Goal: Transaction & Acquisition: Purchase product/service

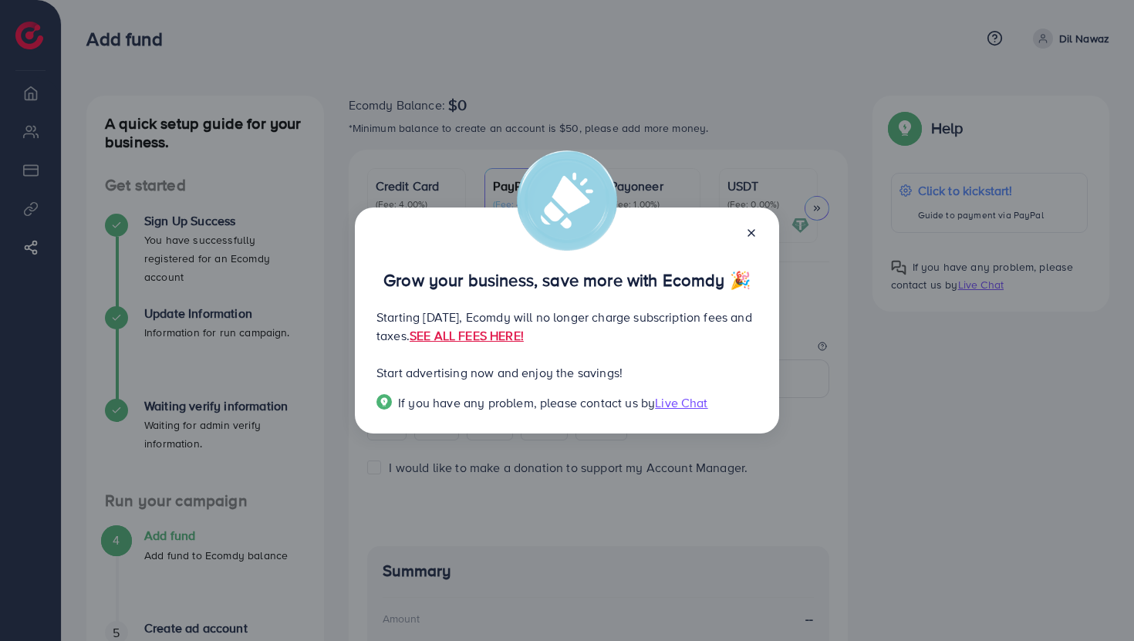
click at [752, 237] on icon at bounding box center [751, 233] width 12 height 12
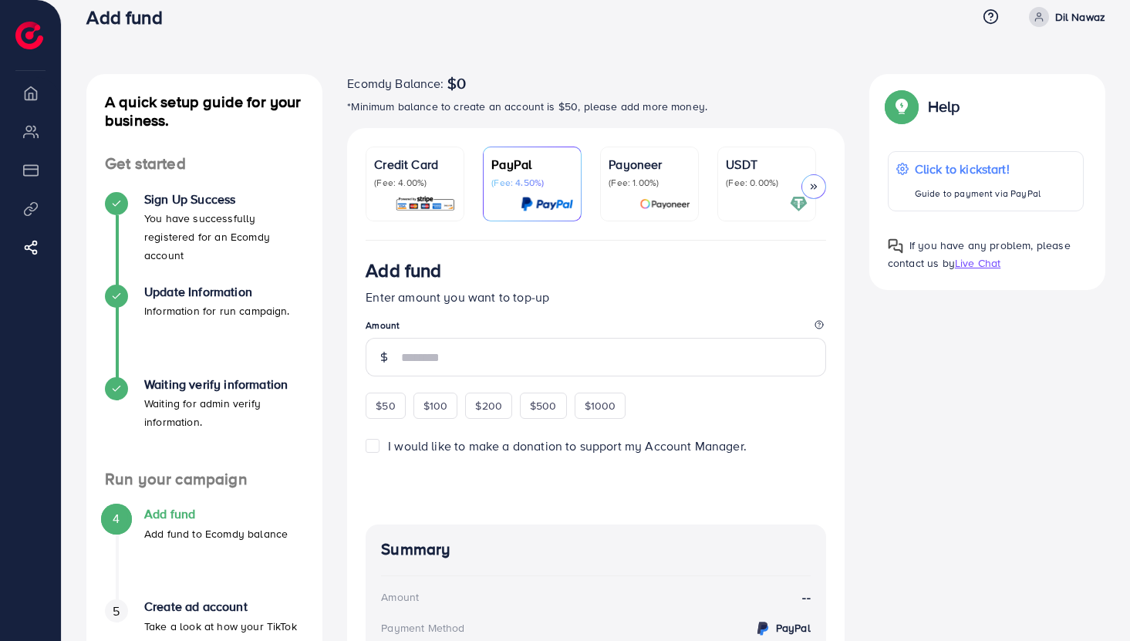
scroll to position [28, 0]
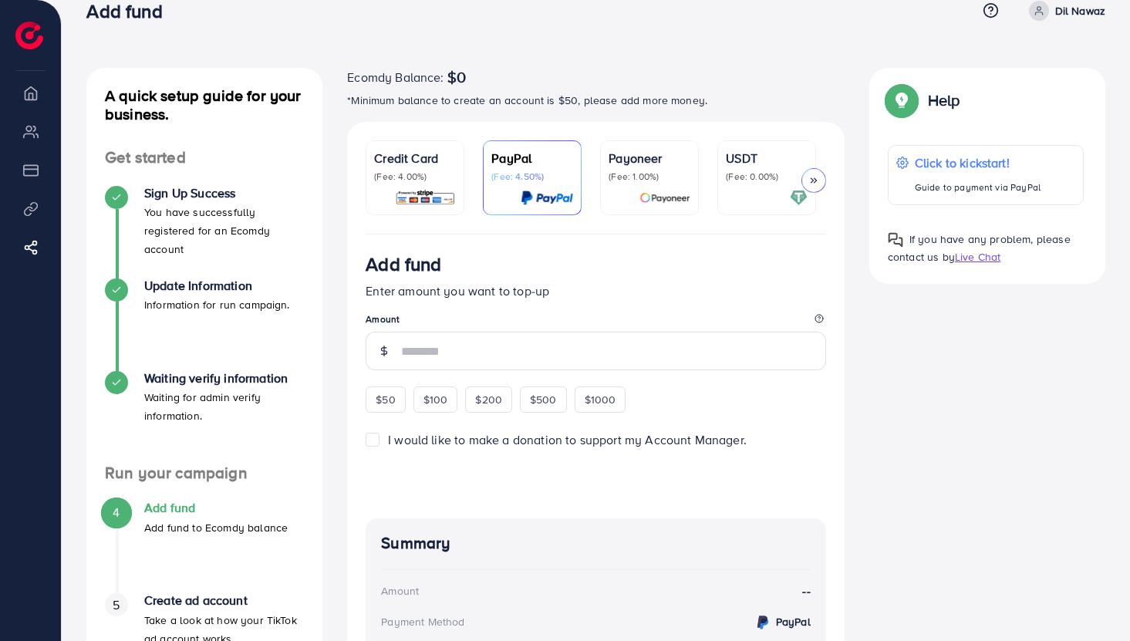
click at [680, 189] on img at bounding box center [665, 198] width 51 height 18
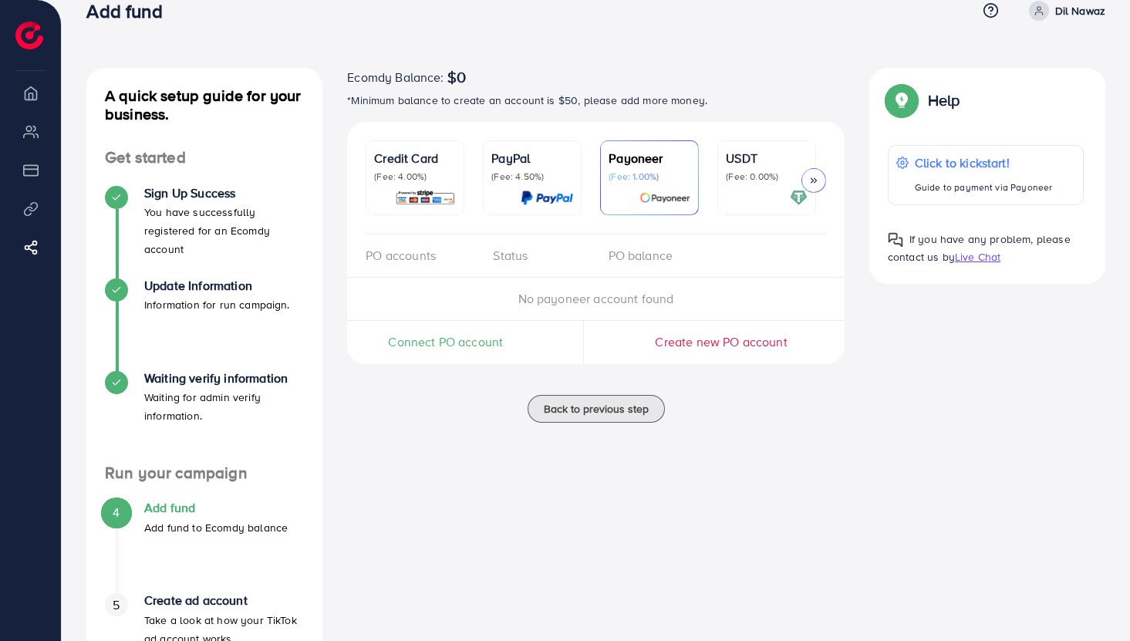
click at [737, 176] on p "(Fee: 0.00%)" at bounding box center [767, 177] width 82 height 12
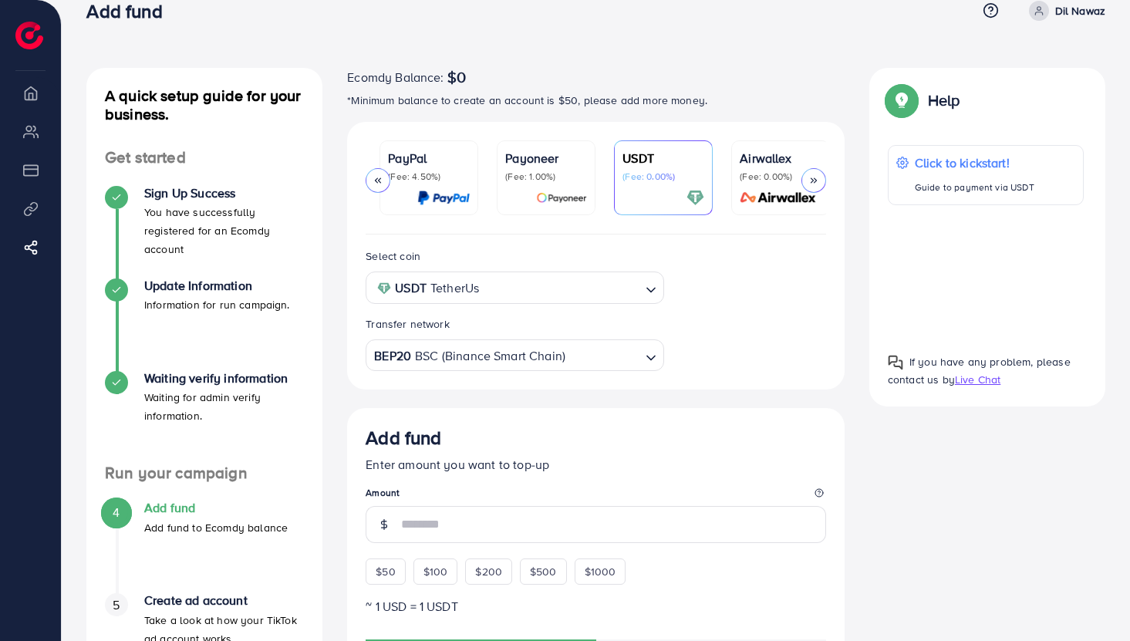
scroll to position [0, 107]
click at [749, 173] on p "(Fee: 0.00%)" at bounding box center [777, 177] width 82 height 12
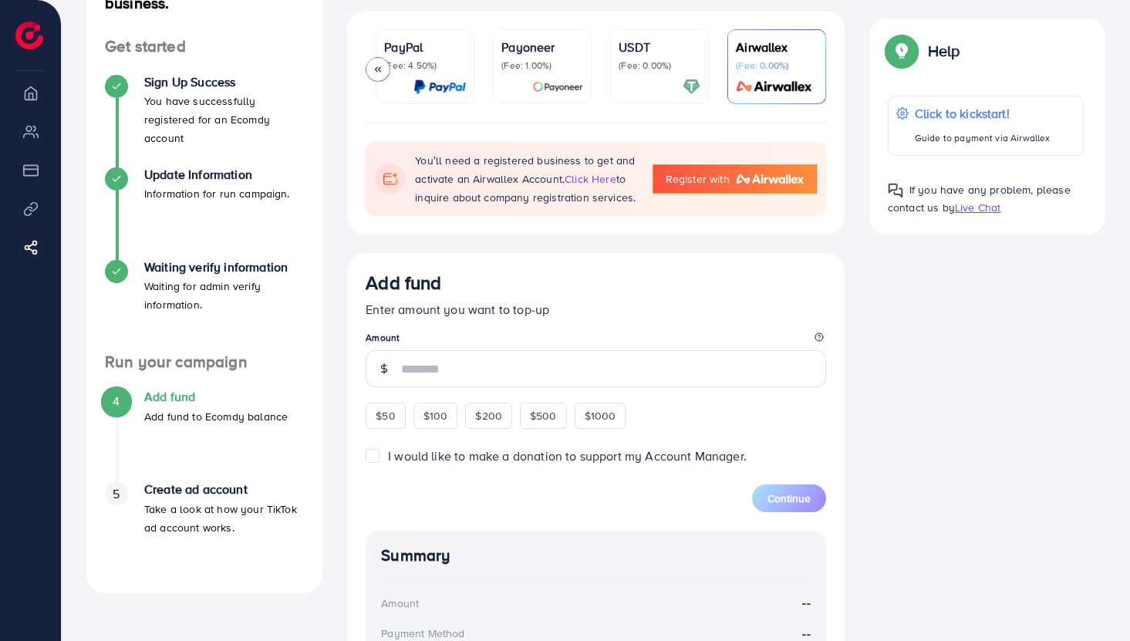
scroll to position [140, 0]
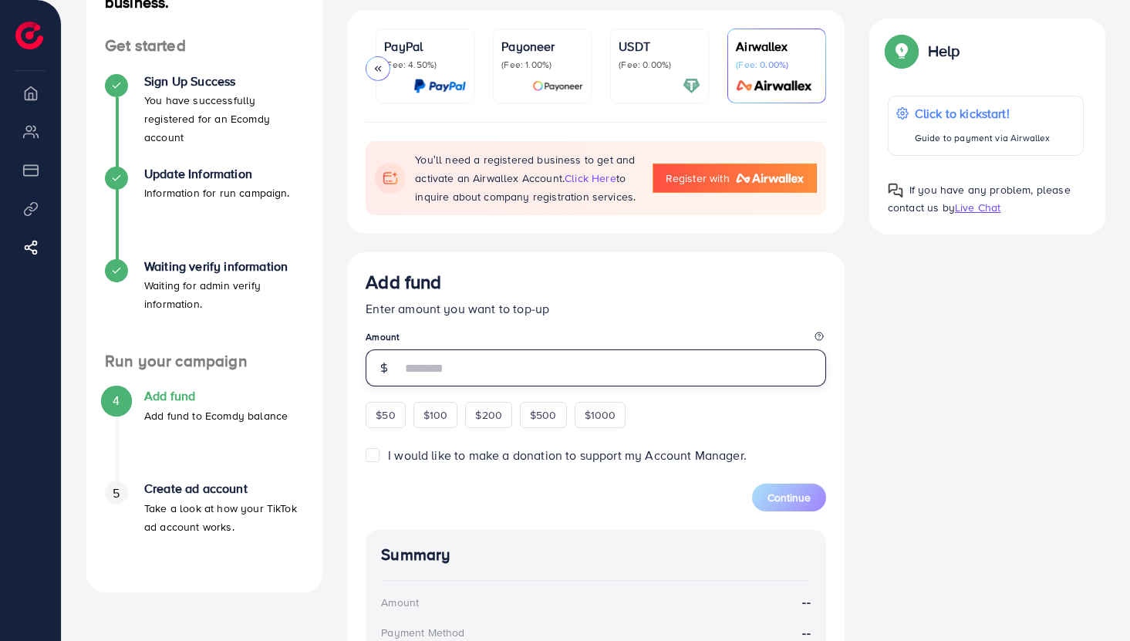
click at [660, 377] on input "number" at bounding box center [613, 368] width 425 height 37
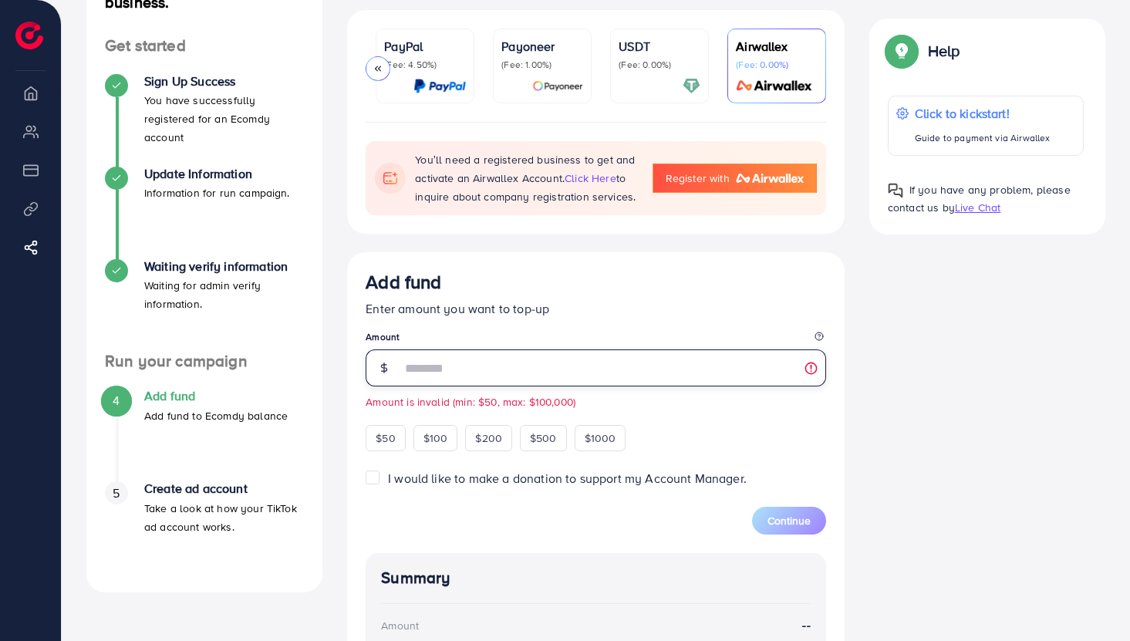
type input "*"
type input "**"
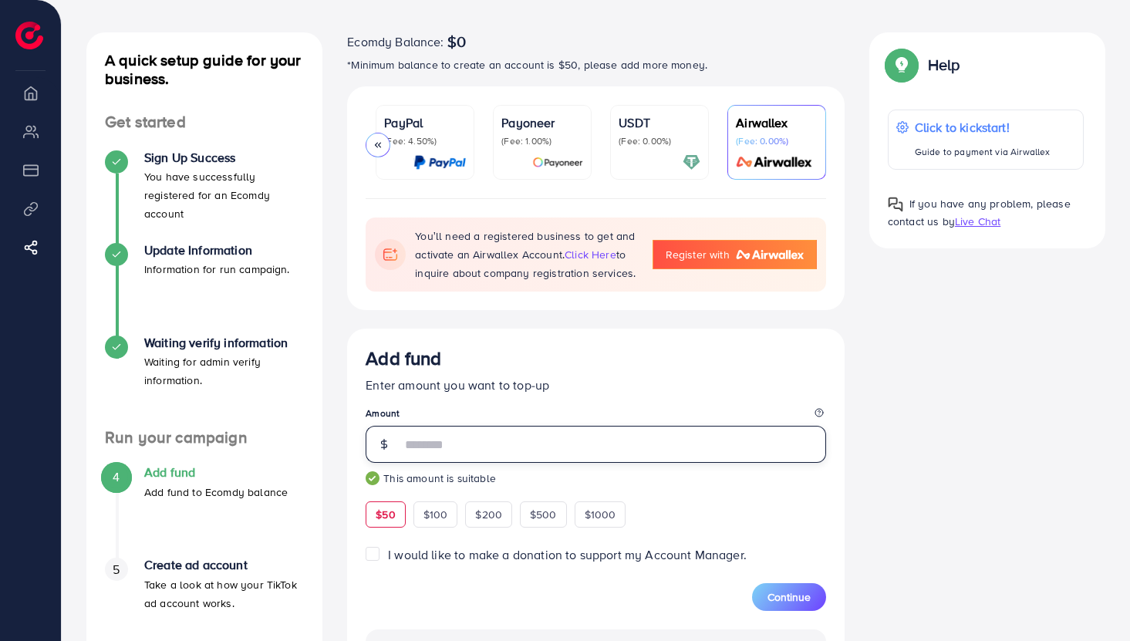
scroll to position [56, 0]
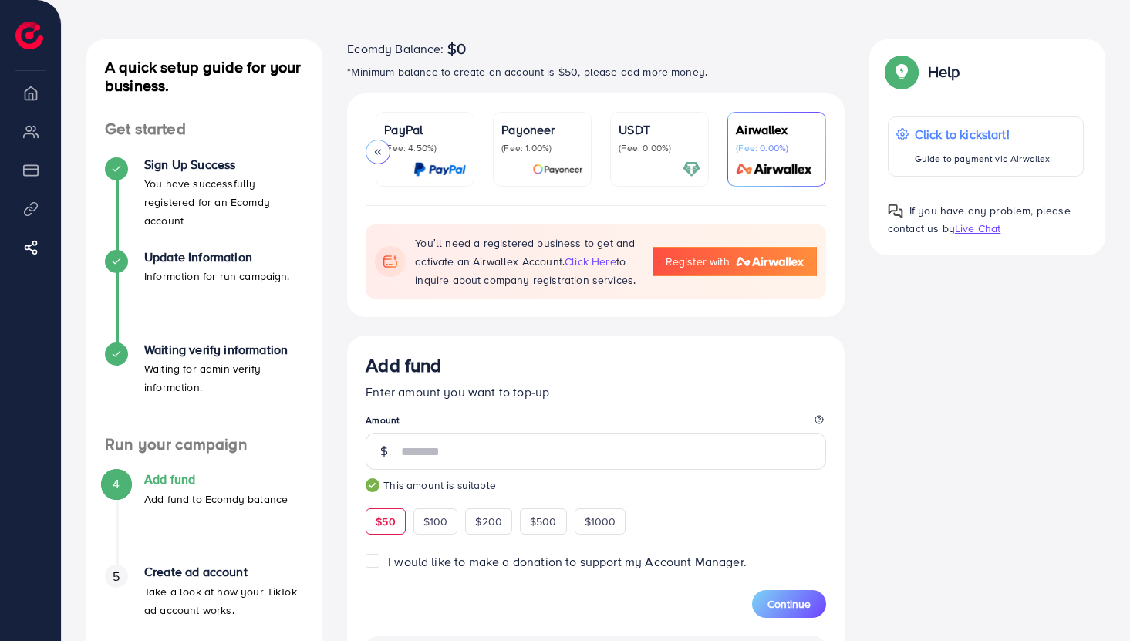
click at [536, 146] on p "(Fee: 1.00%)" at bounding box center [543, 148] width 82 height 12
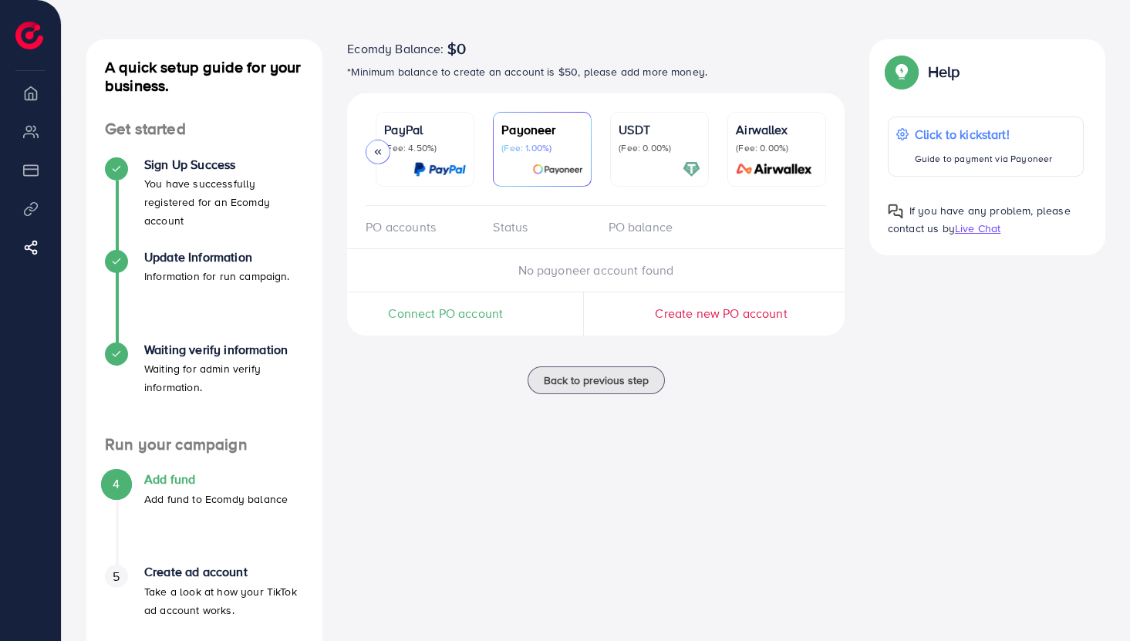
click at [411, 235] on div "PO accounts" at bounding box center [423, 227] width 115 height 18
click at [381, 151] on icon at bounding box center [378, 152] width 11 height 11
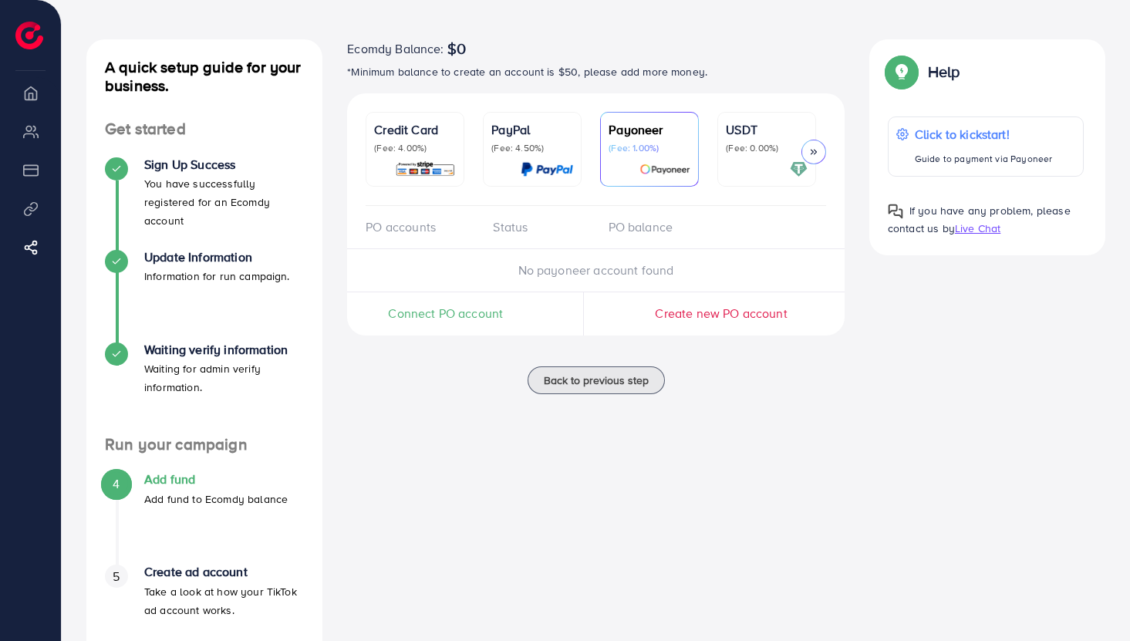
click at [381, 151] on p "(Fee: 4.00%)" at bounding box center [415, 148] width 82 height 12
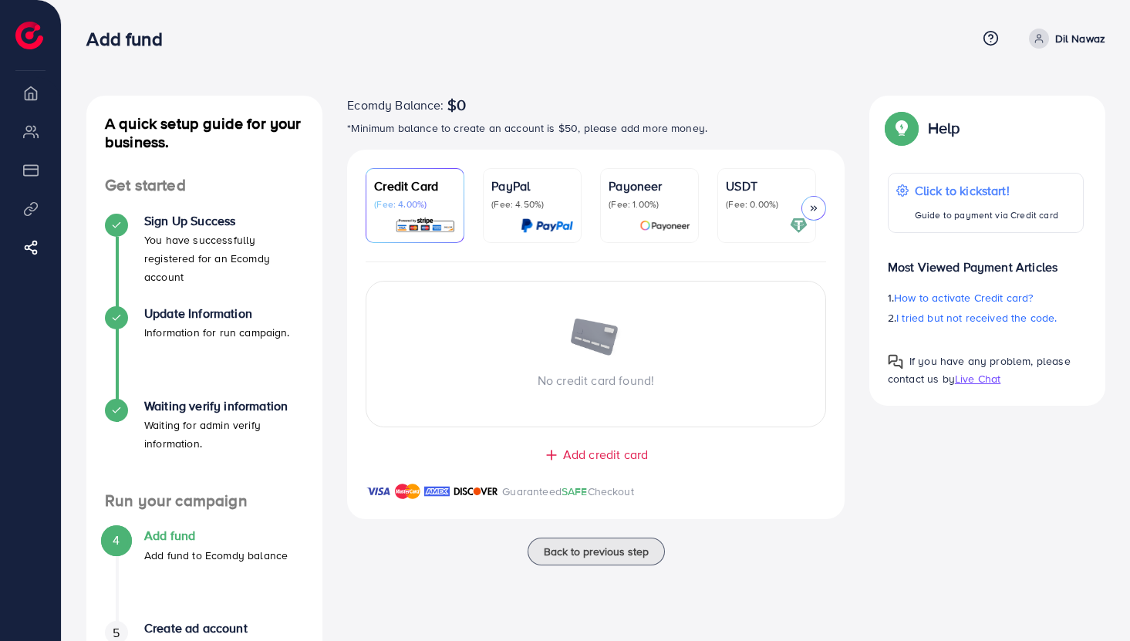
click at [813, 202] on div at bounding box center [814, 208] width 25 height 25
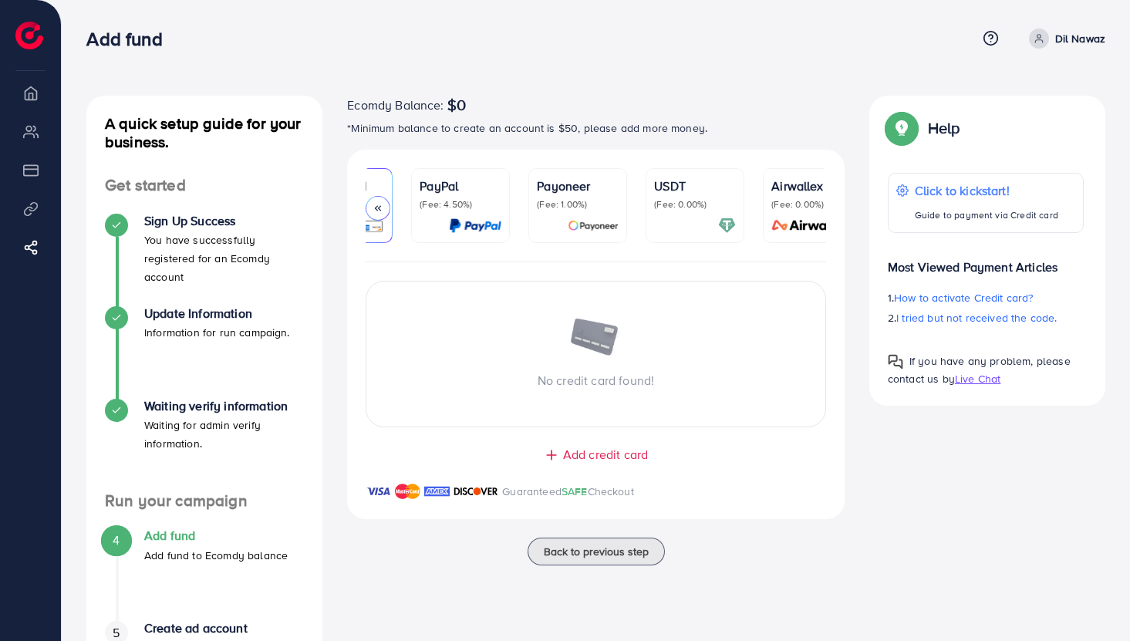
scroll to position [0, 107]
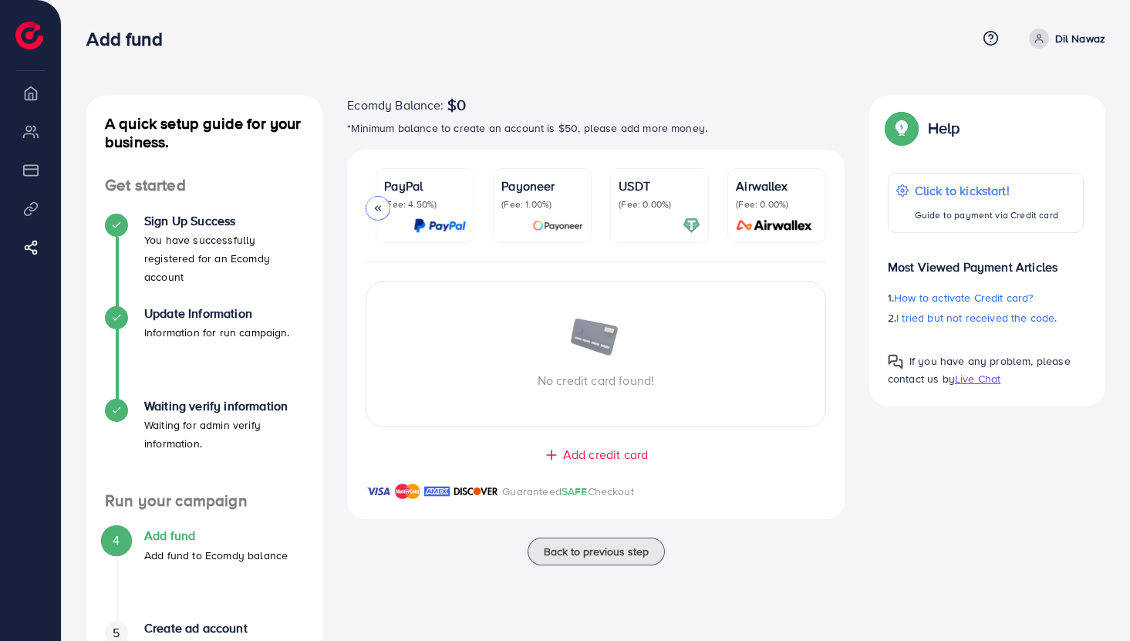
click at [813, 202] on p "(Fee: 0.00%)" at bounding box center [777, 204] width 82 height 12
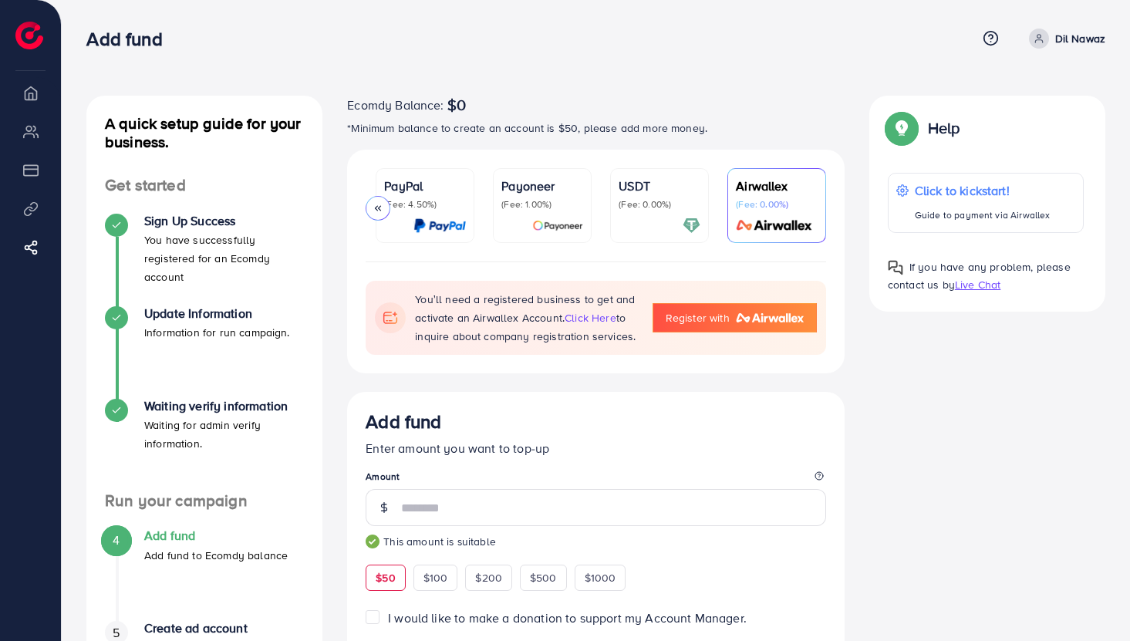
click at [813, 202] on p "(Fee: 0.00%)" at bounding box center [777, 204] width 82 height 12
click at [763, 211] on div "Airwallex (Fee: 0.00%)" at bounding box center [777, 206] width 82 height 58
click at [693, 394] on div "You’ll need a registered business to get and activate an Airwallex Account. cli…" at bounding box center [596, 625] width 498 height 727
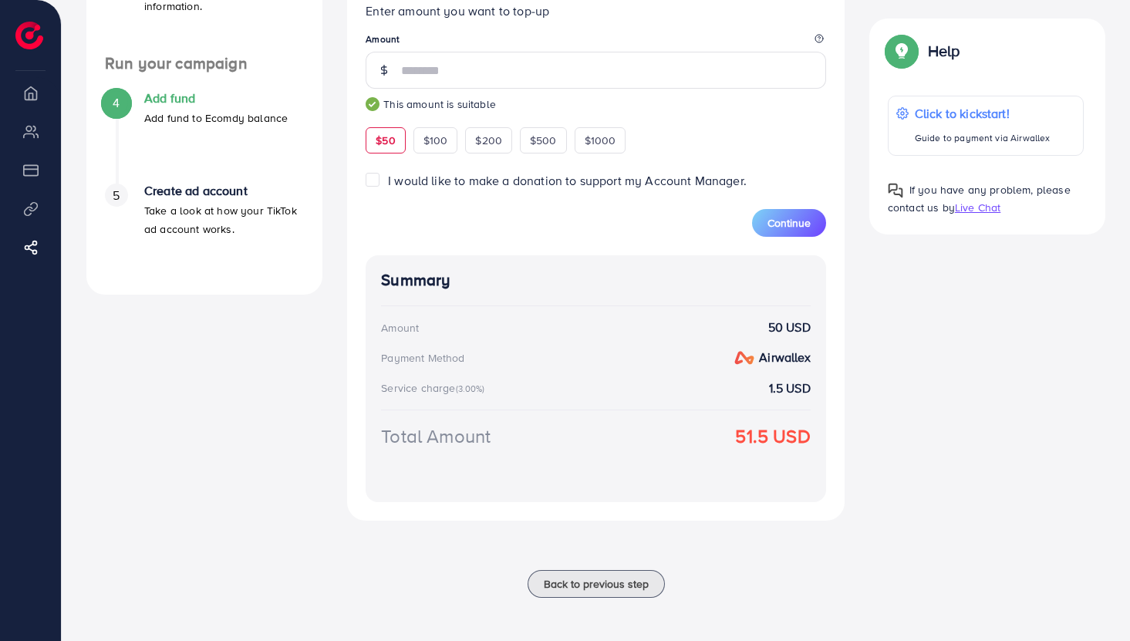
scroll to position [441, 0]
click at [795, 222] on span "Continue" at bounding box center [789, 222] width 43 height 15
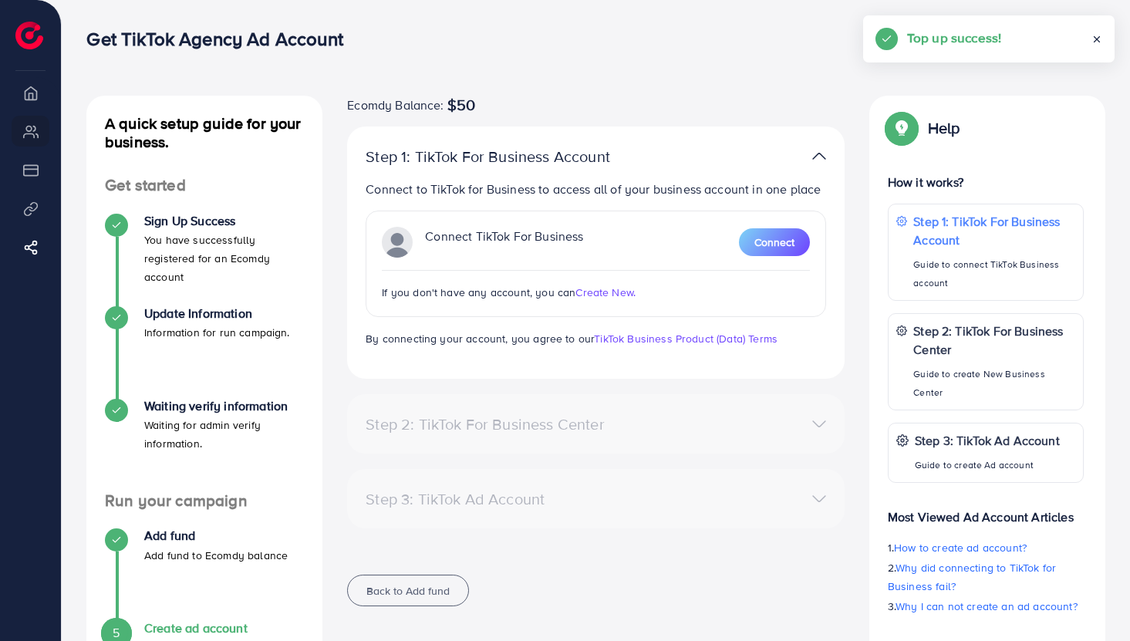
click at [1101, 42] on icon at bounding box center [1097, 39] width 11 height 11
